Goal: Information Seeking & Learning: Learn about a topic

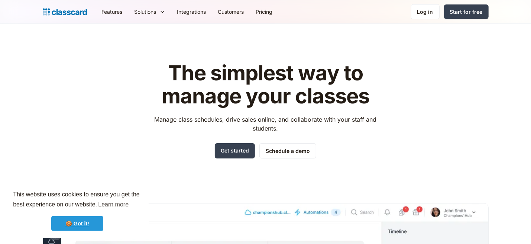
drag, startPoint x: 0, startPoint y: 0, endPoint x: 89, endPoint y: 225, distance: 241.6
click at [89, 225] on link "🍪 Got it!" at bounding box center [77, 223] width 52 height 15
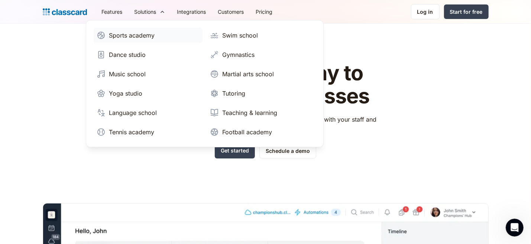
click at [141, 35] on div "Sports academy" at bounding box center [132, 35] width 46 height 9
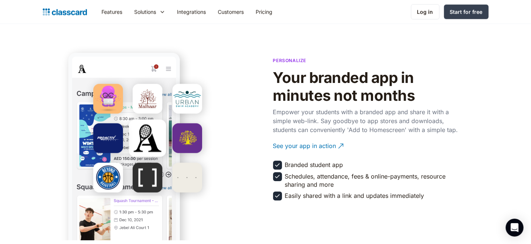
scroll to position [1327, 0]
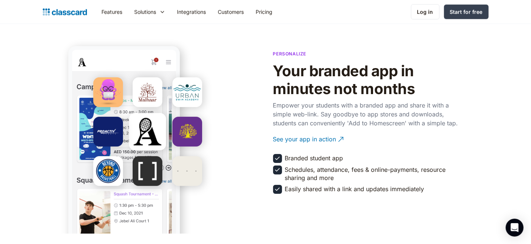
click at [473, 87] on div "Personalize Your branded app in minutes not months Empower your students with a…" at bounding box center [266, 121] width 446 height 150
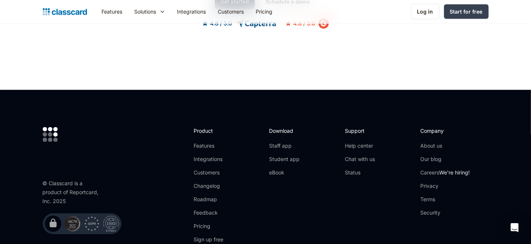
scroll to position [2424, 0]
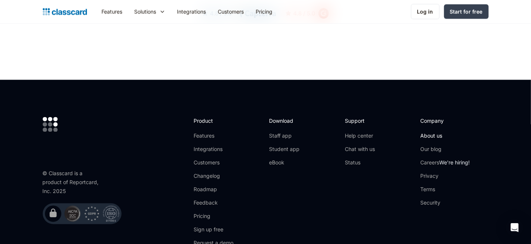
click at [438, 140] on link "About us" at bounding box center [444, 135] width 49 height 7
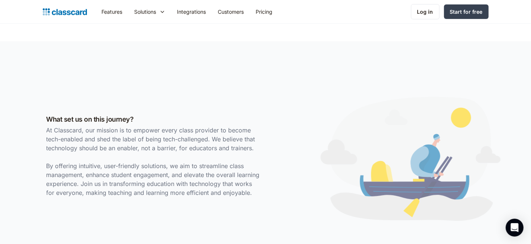
scroll to position [164, 0]
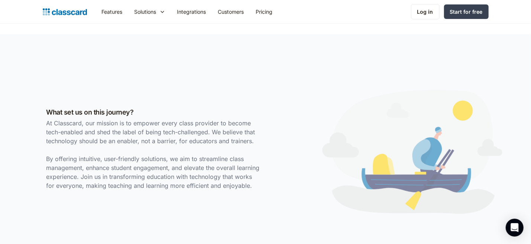
click at [177, 202] on div "What set us on this journey? At Classcard, our mission is to empower every clas…" at bounding box center [266, 152] width 446 height 162
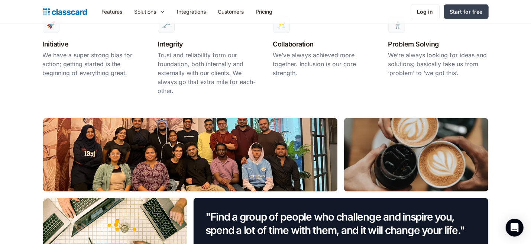
scroll to position [502, 0]
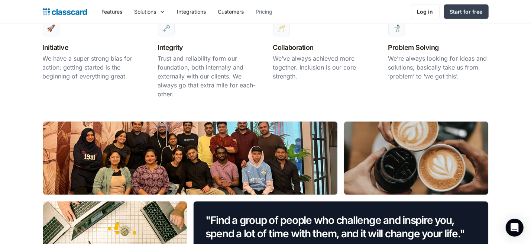
click at [268, 14] on link "Pricing" at bounding box center [264, 11] width 29 height 17
click at [268, 11] on link "Pricing" at bounding box center [264, 11] width 29 height 17
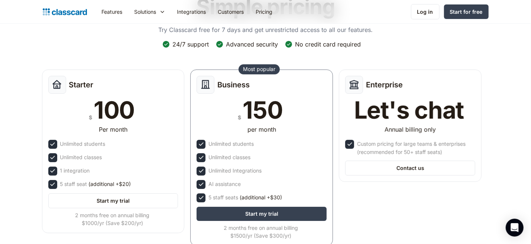
scroll to position [61, 0]
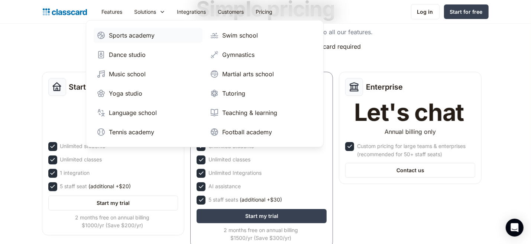
click at [126, 35] on div "Sports academy" at bounding box center [132, 35] width 46 height 9
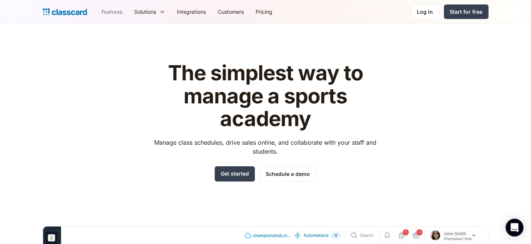
click at [112, 9] on link "Features" at bounding box center [112, 11] width 33 height 17
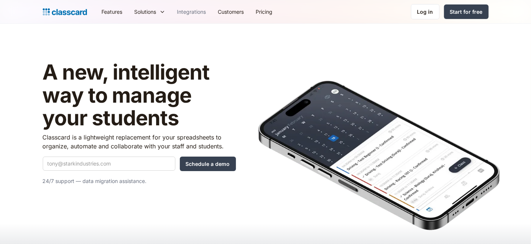
click at [195, 12] on link "Integrations" at bounding box center [191, 11] width 41 height 17
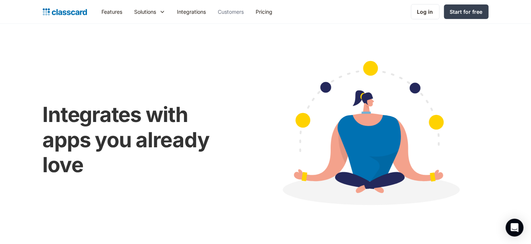
click at [234, 10] on link "Customers" at bounding box center [231, 11] width 38 height 17
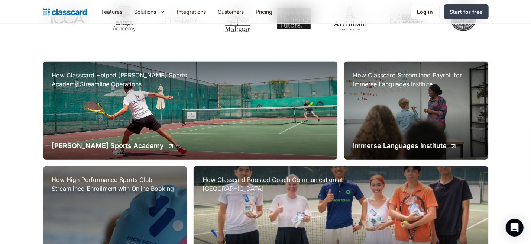
scroll to position [151, 0]
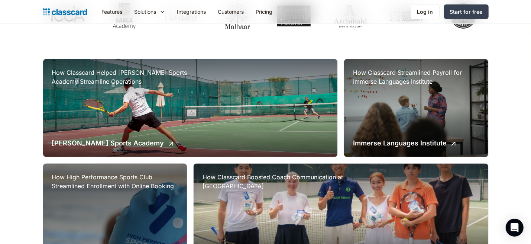
drag, startPoint x: 533, startPoint y: 29, endPoint x: 535, endPoint y: 58, distance: 28.7
click at [197, 108] on div "How Classcard Helped Archibald Sports Academy Streamline Operations Archibald S…" at bounding box center [190, 107] width 295 height 97
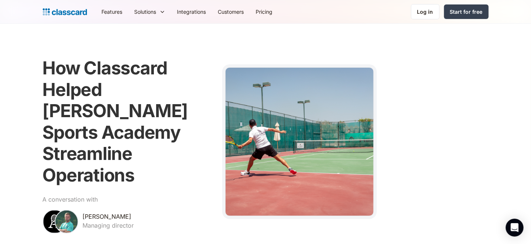
click at [240, 128] on div at bounding box center [299, 141] width 149 height 149
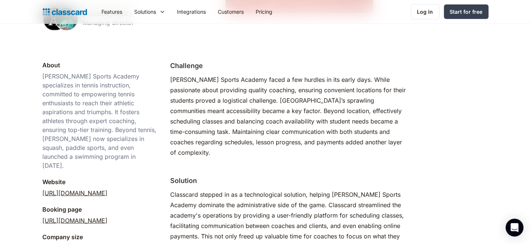
scroll to position [207, 0]
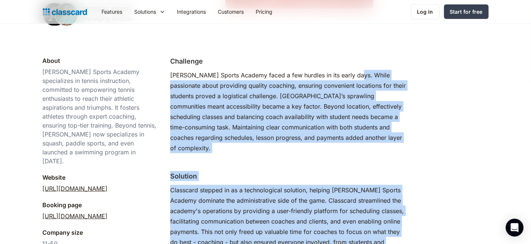
drag, startPoint x: 350, startPoint y: 53, endPoint x: 401, endPoint y: 217, distance: 171.5
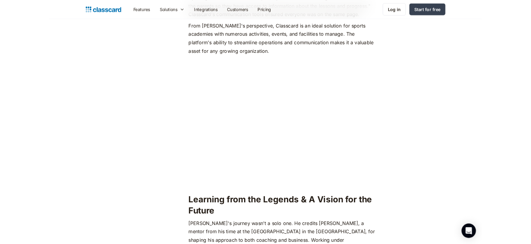
scroll to position [865, 0]
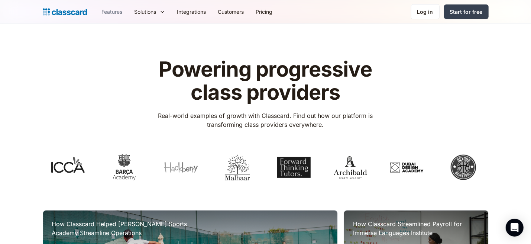
click at [114, 7] on link "Features" at bounding box center [112, 11] width 33 height 17
